Goal: Transaction & Acquisition: Book appointment/travel/reservation

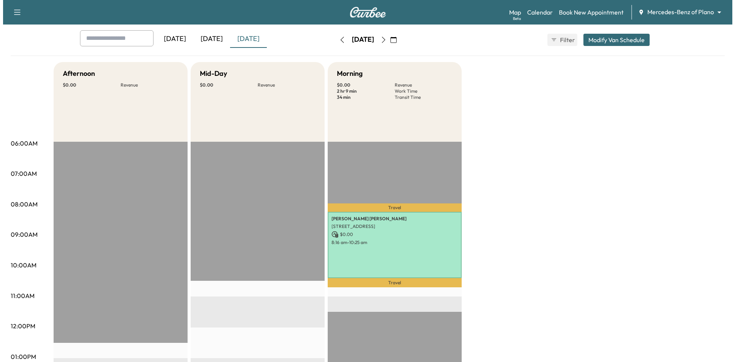
scroll to position [38, 0]
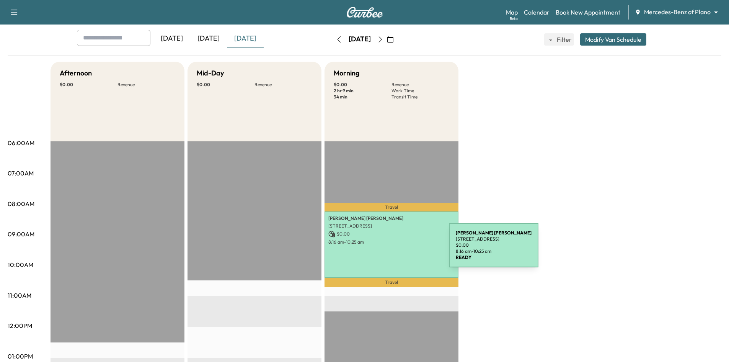
click at [391, 249] on div "Kimberly Powell 3635 Garden Brook Dr, Farmers Branch, TX 75234, USA $ 0.00 8:16…" at bounding box center [391, 244] width 134 height 67
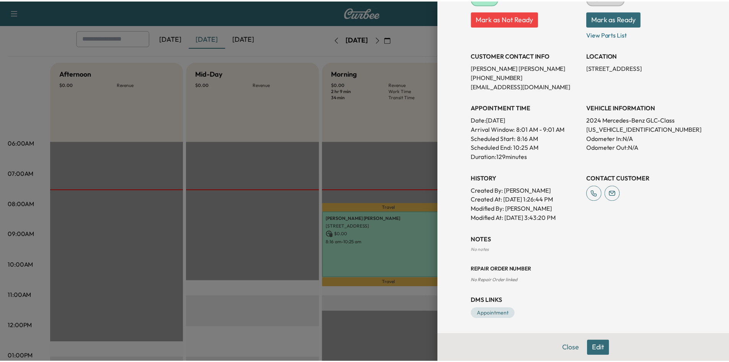
scroll to position [87, 0]
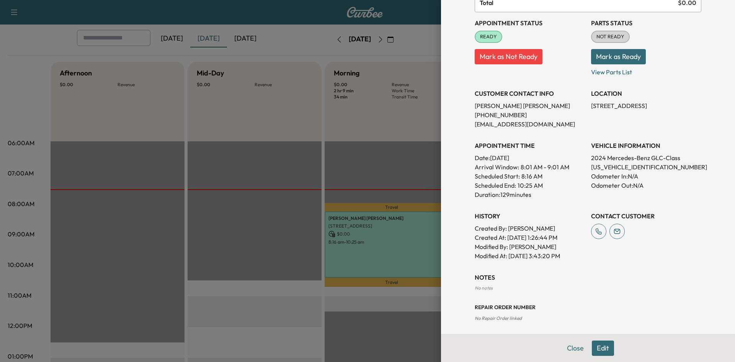
drag, startPoint x: 225, startPoint y: 167, endPoint x: 225, endPoint y: 157, distance: 10.0
click at [225, 162] on div at bounding box center [367, 181] width 735 height 362
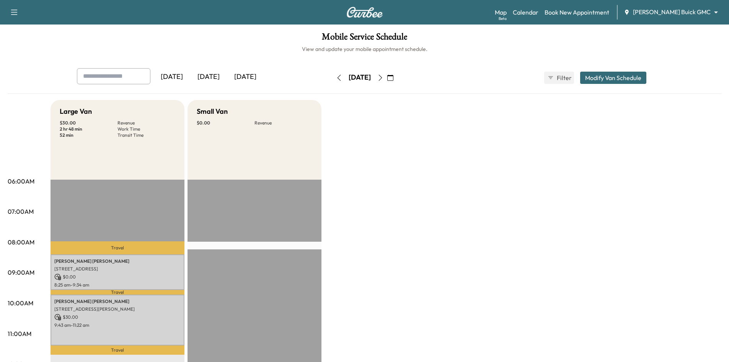
scroll to position [77, 0]
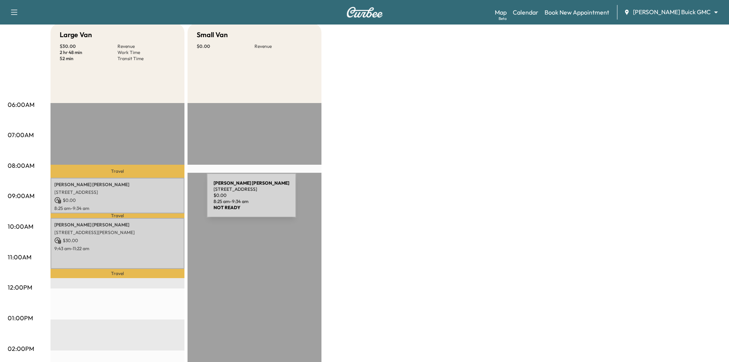
click at [149, 200] on p "$ 0.00" at bounding box center [117, 200] width 126 height 7
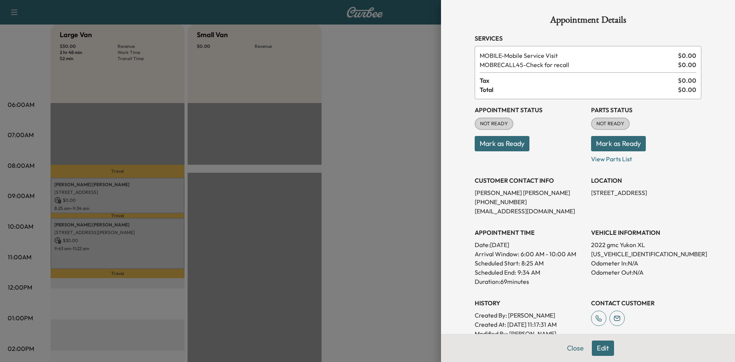
click at [497, 144] on button "Mark as Ready" at bounding box center [501, 143] width 55 height 15
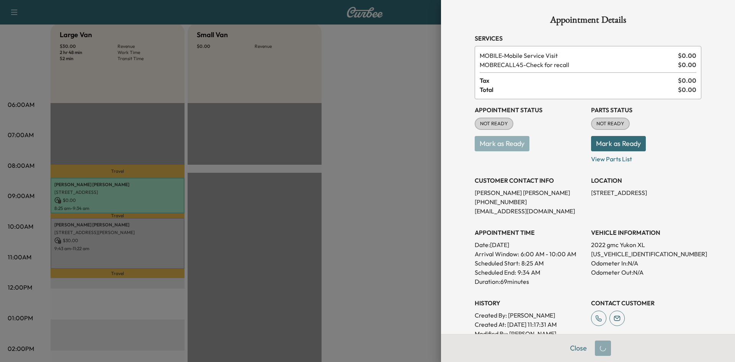
drag, startPoint x: 284, startPoint y: 184, endPoint x: 276, endPoint y: 191, distance: 11.1
click at [284, 185] on div at bounding box center [367, 181] width 735 height 362
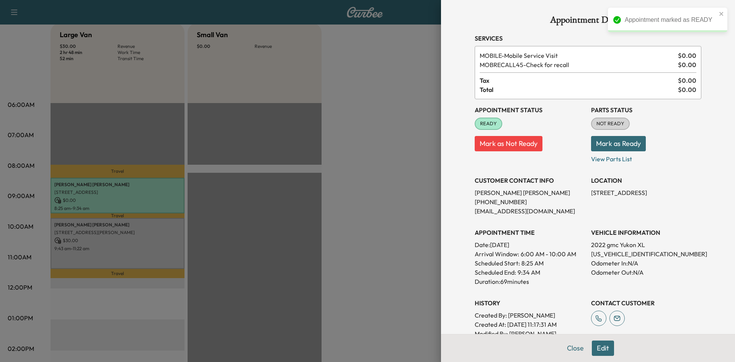
click at [358, 145] on div at bounding box center [367, 181] width 735 height 362
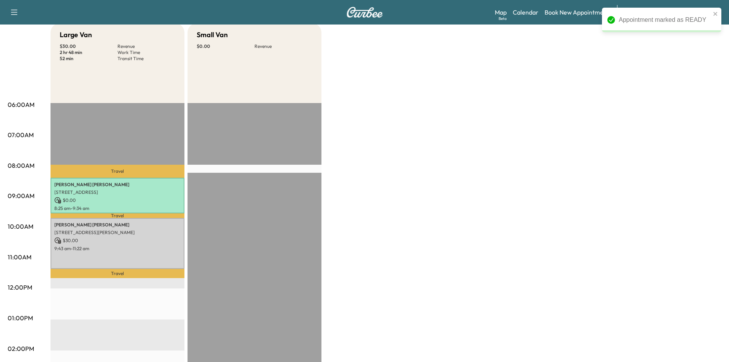
click at [358, 145] on div "Large Van $ 30.00 Revenue 2 hr 48 min Work Time 52 min Transit Time Travel John…" at bounding box center [386, 310] width 671 height 574
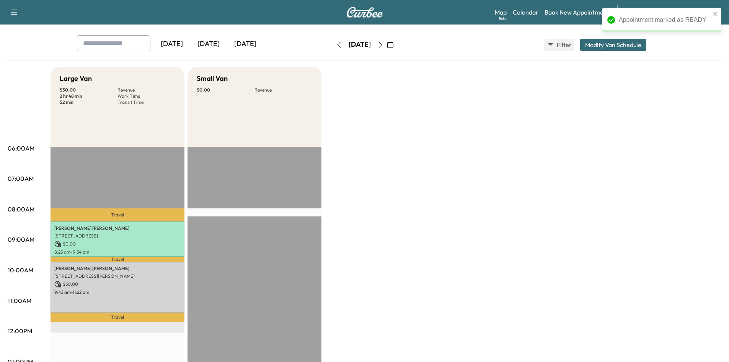
scroll to position [0, 0]
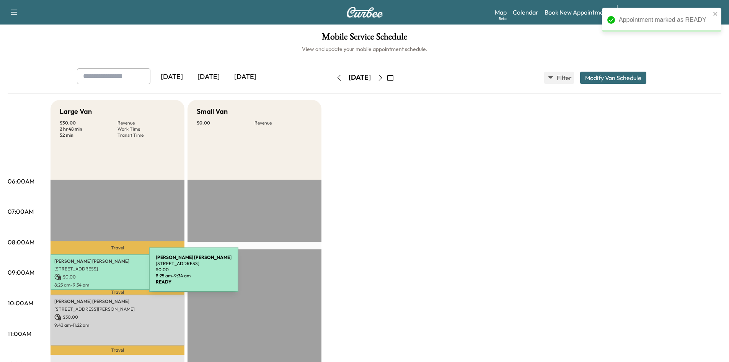
click at [92, 274] on p "$ 0.00" at bounding box center [117, 276] width 126 height 7
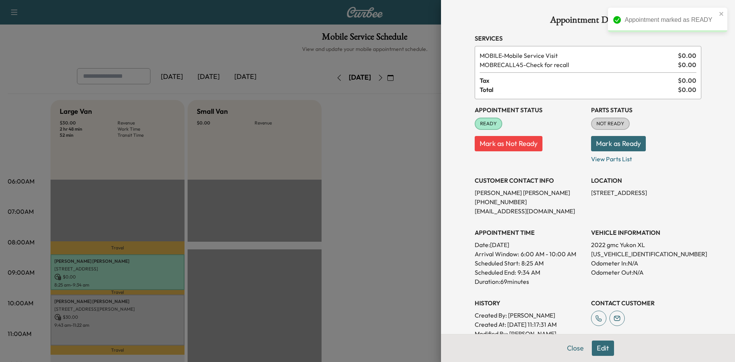
drag, startPoint x: 520, startPoint y: 146, endPoint x: 488, endPoint y: 140, distance: 32.2
click at [520, 145] on button "Mark as Not Ready" at bounding box center [508, 143] width 68 height 15
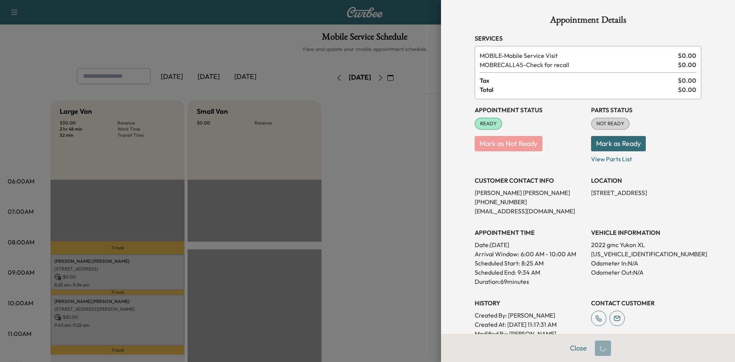
click at [361, 169] on div at bounding box center [367, 181] width 735 height 362
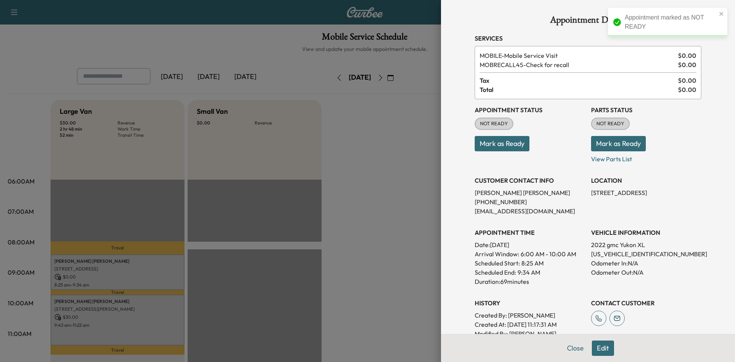
click at [339, 142] on div at bounding box center [367, 181] width 735 height 362
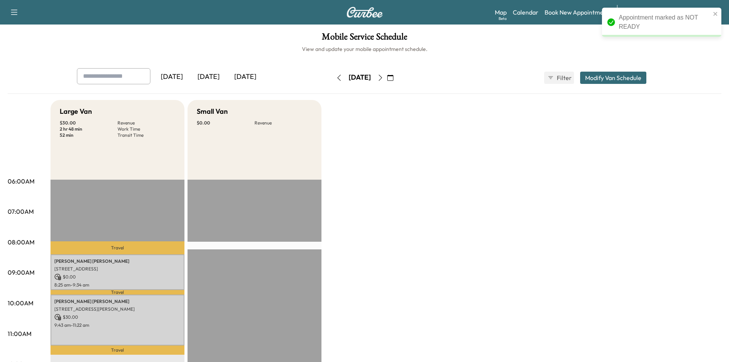
click at [217, 78] on div "[DATE]" at bounding box center [208, 77] width 37 height 18
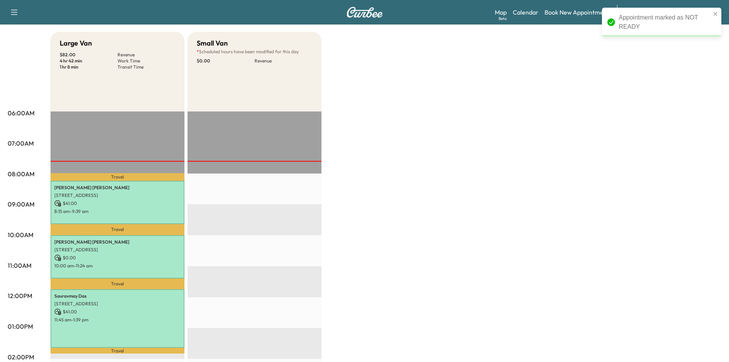
scroll to position [115, 0]
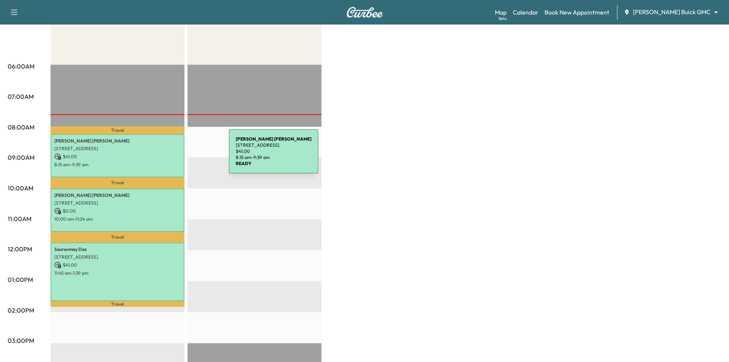
click at [171, 156] on p "$ 41.00" at bounding box center [117, 156] width 126 height 7
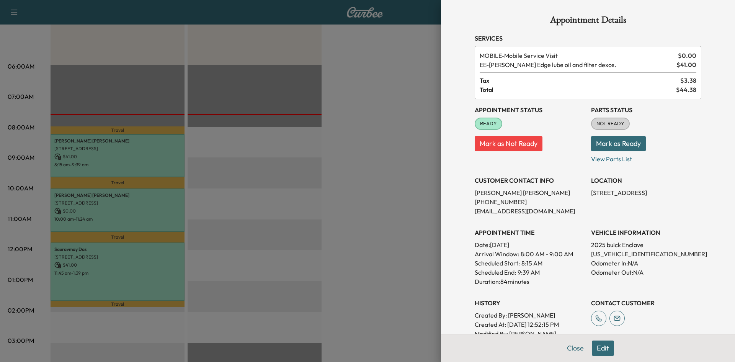
click at [150, 199] on div at bounding box center [367, 181] width 735 height 362
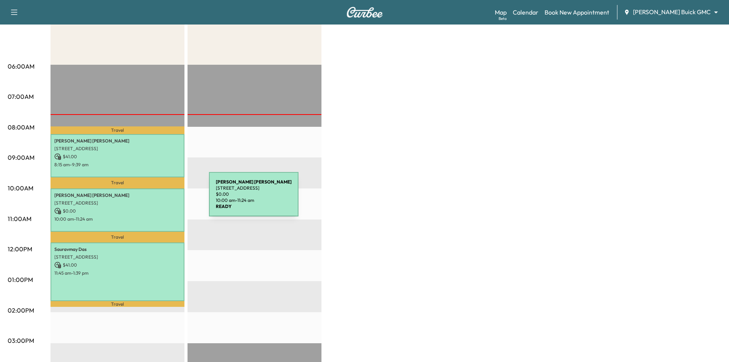
click at [152, 200] on p "[STREET_ADDRESS]" at bounding box center [117, 203] width 126 height 6
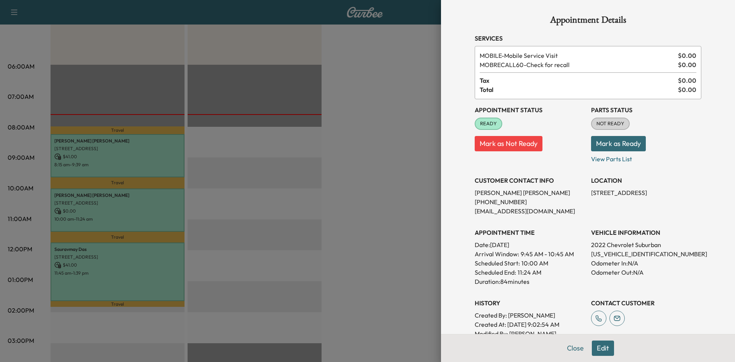
drag, startPoint x: 225, startPoint y: 196, endPoint x: 182, endPoint y: 228, distance: 53.6
click at [221, 197] on div at bounding box center [367, 181] width 735 height 362
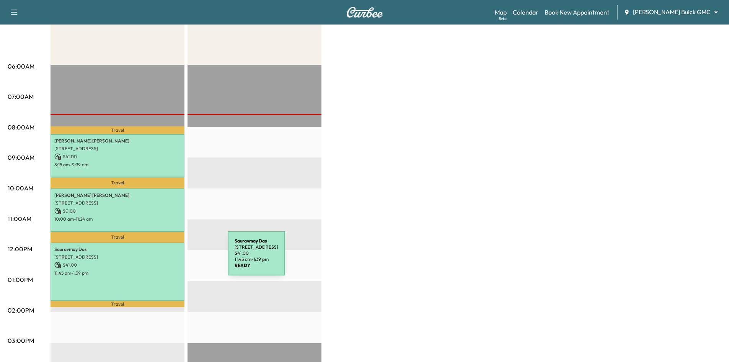
click at [173, 256] on p "[STREET_ADDRESS]" at bounding box center [117, 257] width 126 height 6
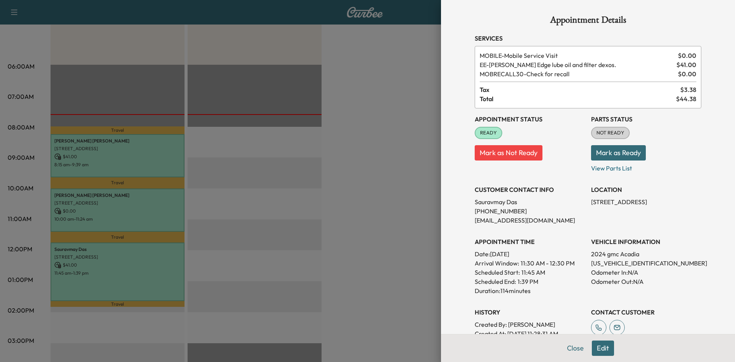
click at [231, 214] on div at bounding box center [367, 181] width 735 height 362
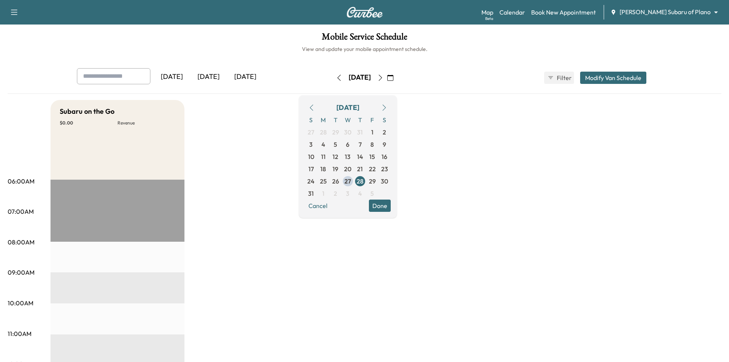
click at [391, 207] on button "Done" at bounding box center [380, 205] width 22 height 12
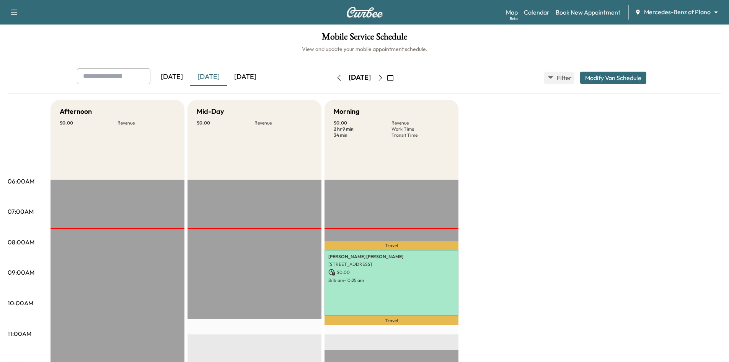
scroll to position [38, 0]
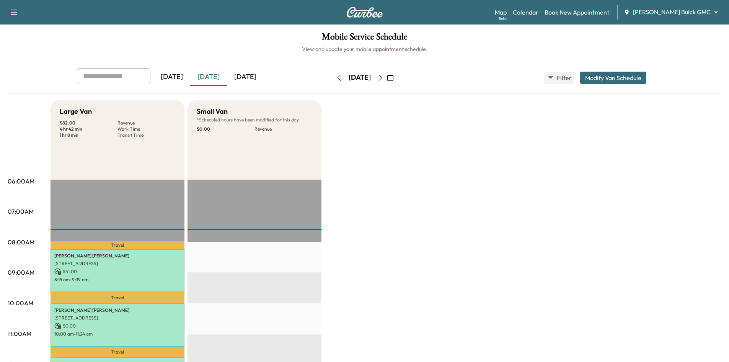
click at [393, 77] on icon "button" at bounding box center [390, 78] width 6 height 6
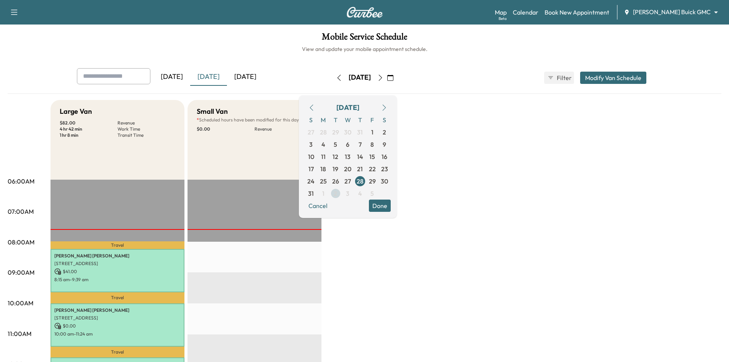
click at [342, 192] on span "2" at bounding box center [335, 193] width 12 height 12
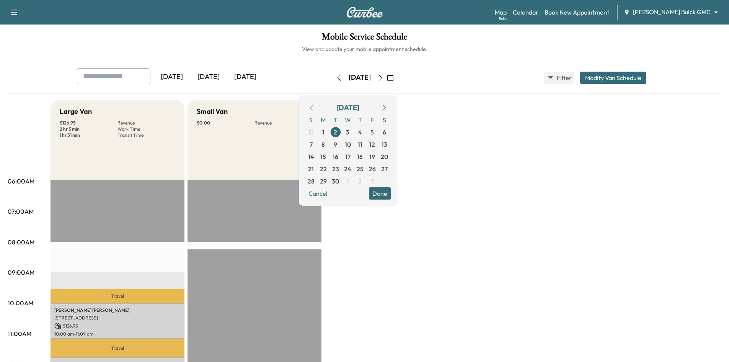
drag, startPoint x: 523, startPoint y: 45, endPoint x: 529, endPoint y: 46, distance: 5.5
click at [523, 45] on h6 "View and update your mobile appointment schedule." at bounding box center [365, 49] width 714 height 8
click at [596, 12] on link "Book New Appointment" at bounding box center [576, 12] width 65 height 9
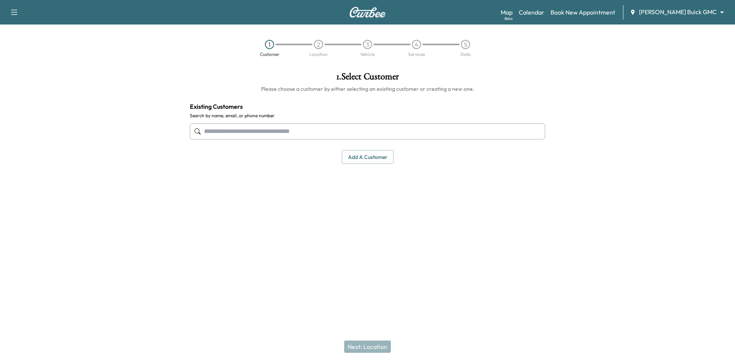
click at [361, 131] on input "text" at bounding box center [367, 131] width 355 height 16
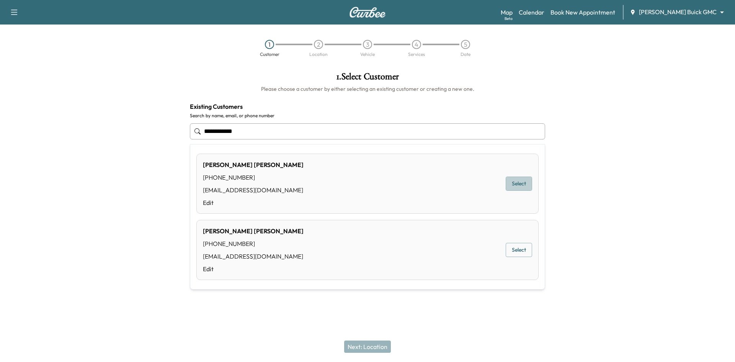
click at [512, 186] on button "Select" at bounding box center [518, 183] width 26 height 14
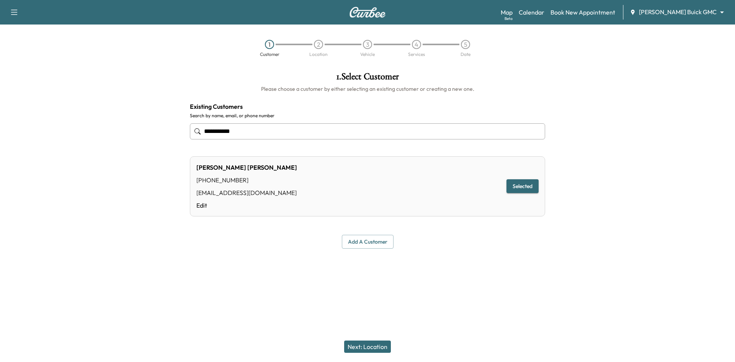
type input "**********"
click at [369, 345] on button "Next: Location" at bounding box center [367, 346] width 47 height 12
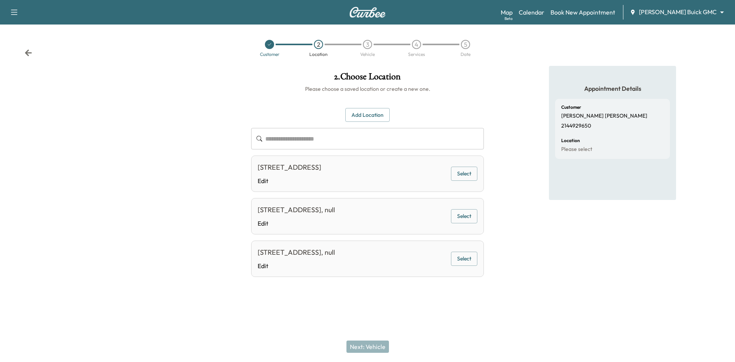
click at [468, 176] on button "Select" at bounding box center [464, 173] width 26 height 14
click at [360, 347] on button "Next: Vehicle" at bounding box center [367, 346] width 42 height 12
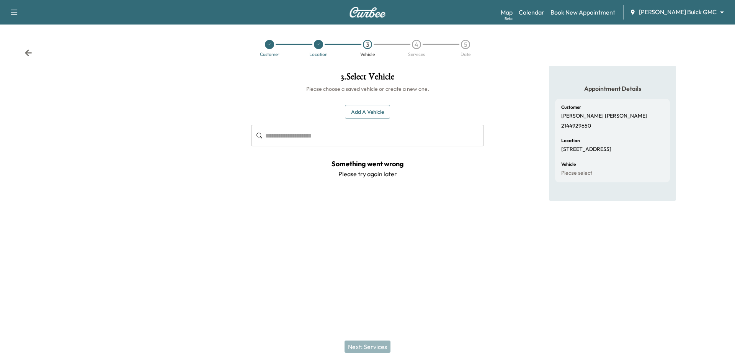
click at [368, 111] on button "Add a Vehicle" at bounding box center [367, 112] width 45 height 14
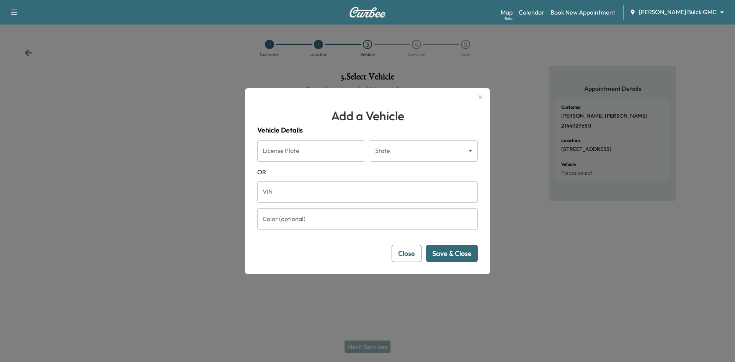
click at [303, 189] on input "VIN" at bounding box center [367, 191] width 220 height 21
paste input "**********"
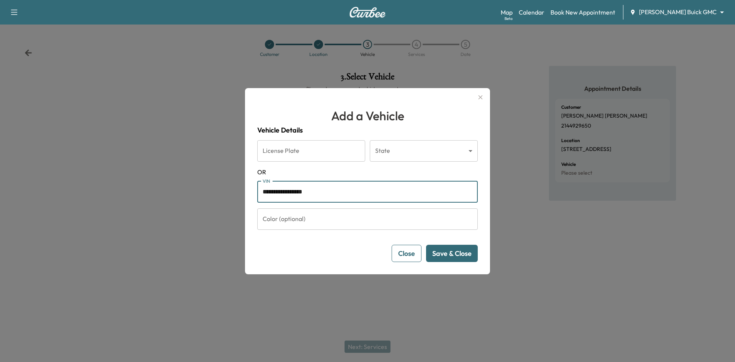
type input "**********"
click at [473, 253] on button "Save & Close" at bounding box center [452, 252] width 52 height 17
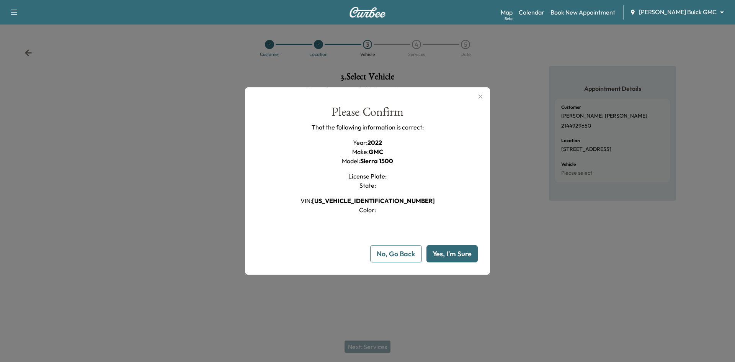
click at [473, 252] on button "Yes, I'm Sure" at bounding box center [451, 253] width 51 height 17
click at [470, 257] on button "Yes, I'm Sure" at bounding box center [451, 253] width 51 height 17
click at [437, 248] on button "Yes, I'm Sure" at bounding box center [451, 253] width 51 height 17
click at [478, 94] on icon "button" at bounding box center [480, 96] width 9 height 9
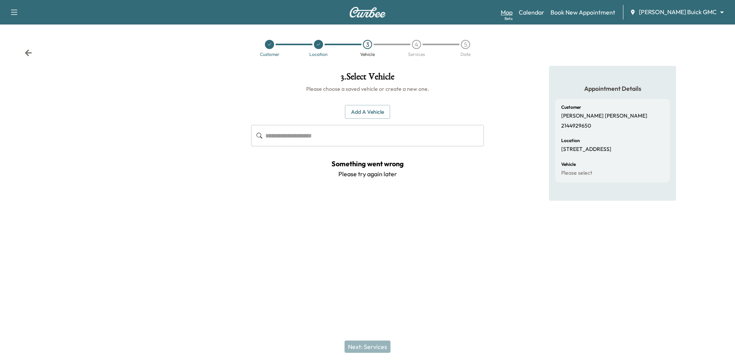
click at [512, 15] on link "Map Beta" at bounding box center [506, 12] width 12 height 9
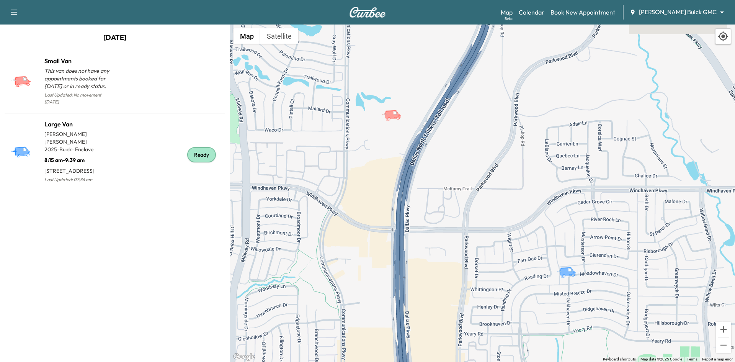
click at [585, 12] on link "Book New Appointment" at bounding box center [582, 12] width 65 height 9
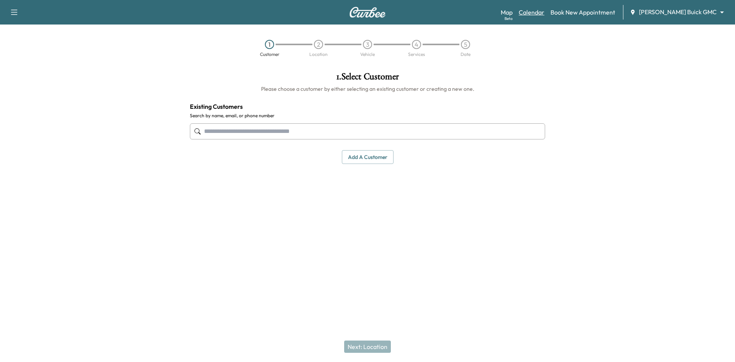
click at [544, 13] on link "Calendar" at bounding box center [531, 12] width 26 height 9
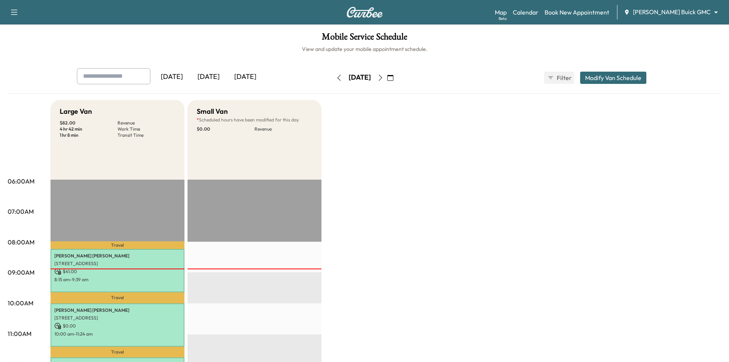
click at [650, 8] on div "Map Beta Calendar Book New Appointment [PERSON_NAME] Buick GMC ******** ​" at bounding box center [609, 12] width 228 height 15
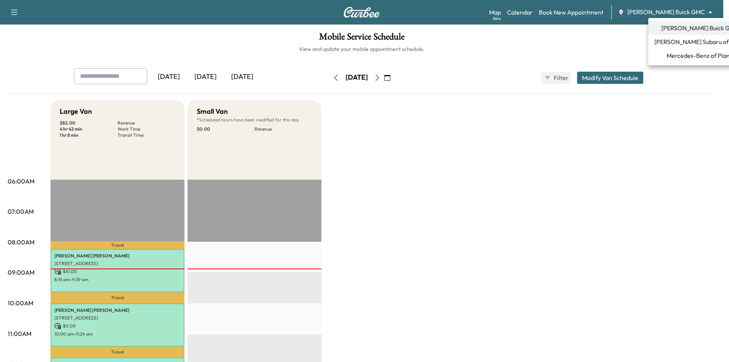
click at [672, 12] on body "Support Log Out Map Beta Calendar Book New Appointment [PERSON_NAME] Buick GMC …" at bounding box center [364, 181] width 729 height 362
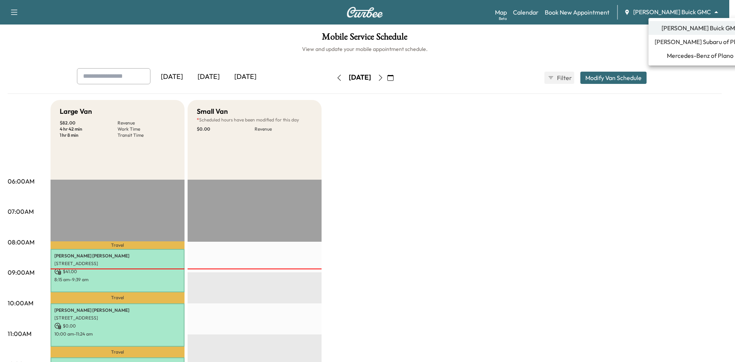
drag, startPoint x: 78, startPoint y: 19, endPoint x: 56, endPoint y: 18, distance: 22.2
click at [68, 18] on div at bounding box center [367, 181] width 735 height 362
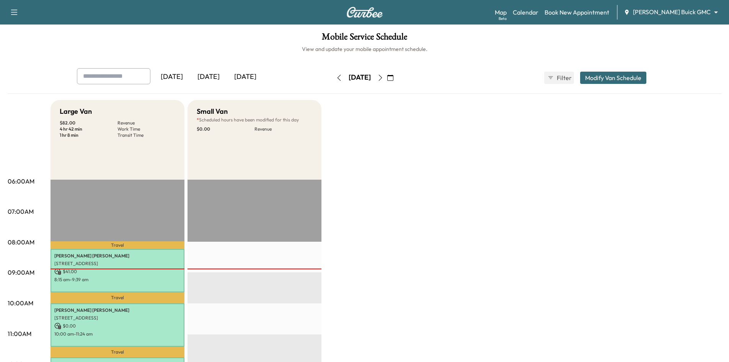
click at [14, 10] on icon "button" at bounding box center [14, 12] width 9 height 9
click at [29, 44] on button "Log Out" at bounding box center [27, 43] width 29 height 12
